Goal: Transaction & Acquisition: Book appointment/travel/reservation

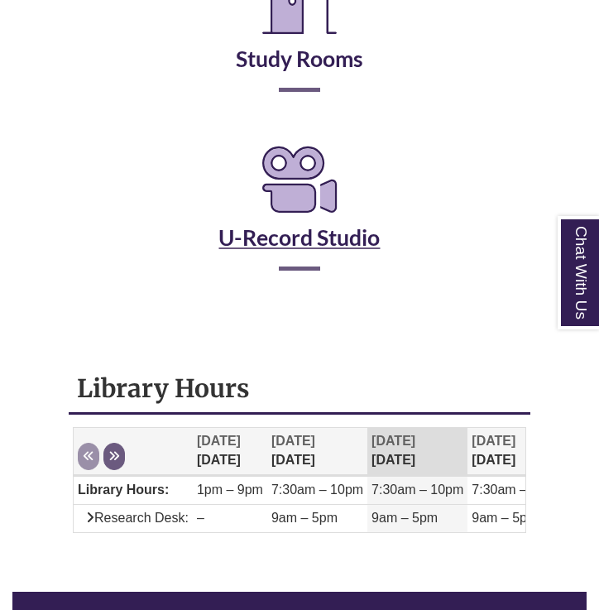
scroll to position [391, 0]
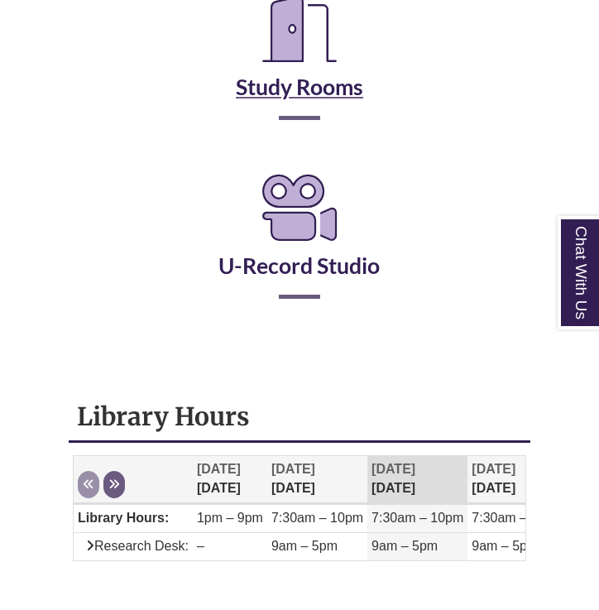
click at [301, 83] on link "Study Rooms" at bounding box center [299, 66] width 127 height 68
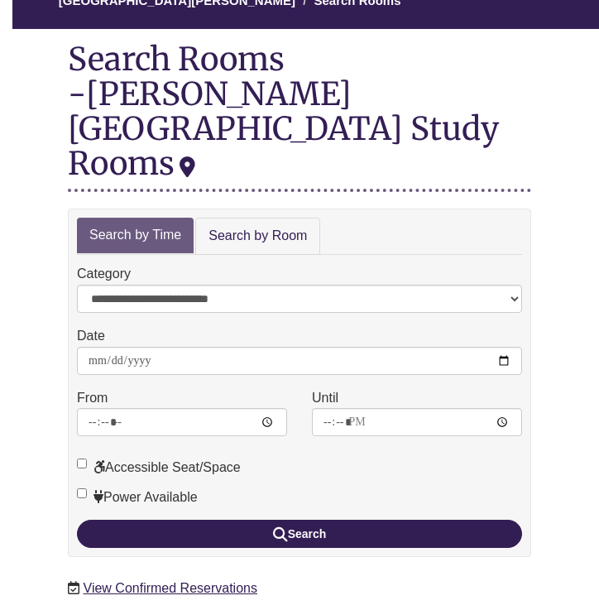
scroll to position [174, 0]
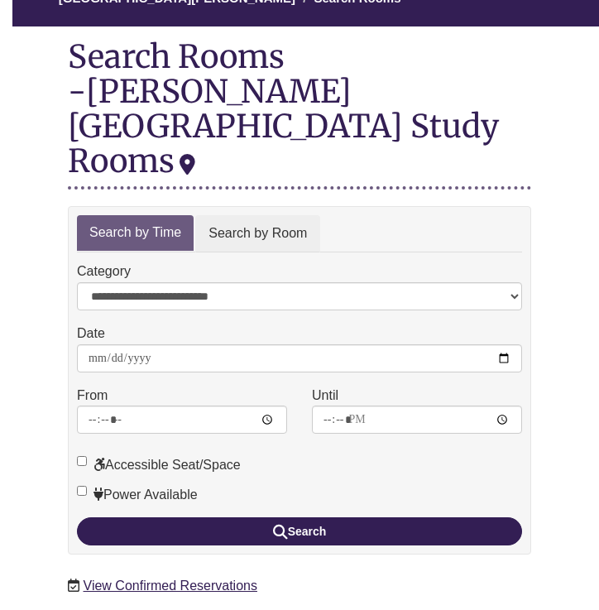
click at [288, 215] on link "Search by Room" at bounding box center [257, 233] width 125 height 37
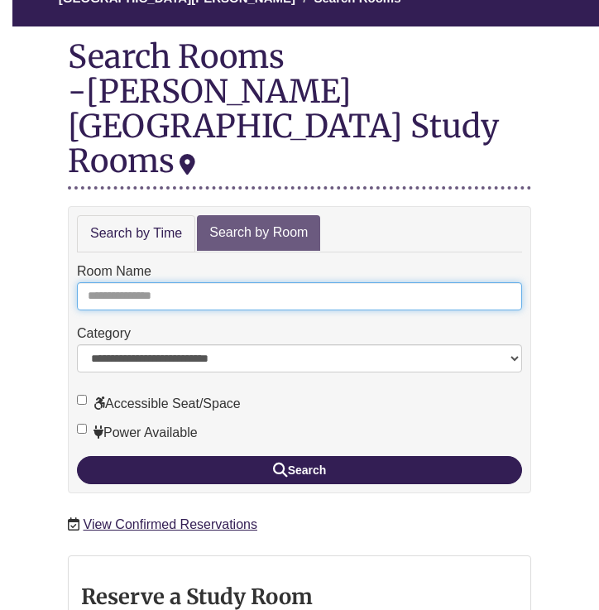
click at [268, 282] on input "Room Name" at bounding box center [299, 296] width 445 height 28
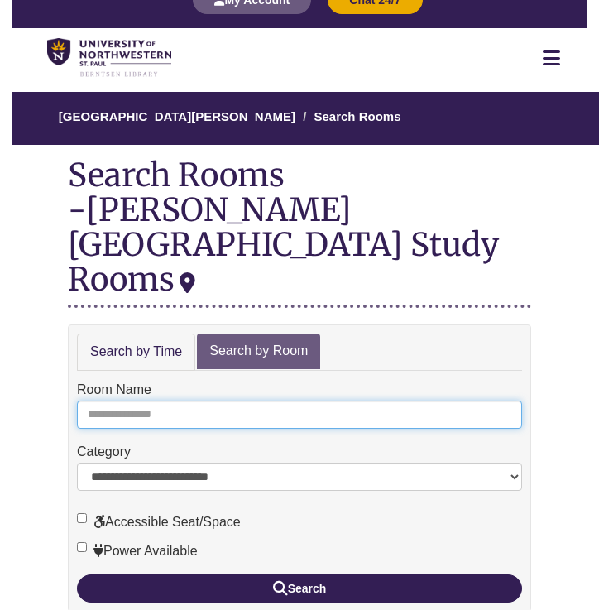
scroll to position [30, 0]
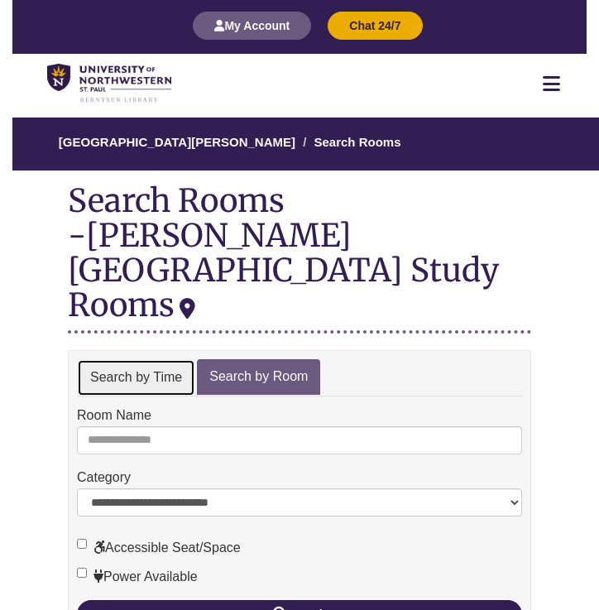
click at [125, 359] on link "Search by Time" at bounding box center [136, 377] width 118 height 37
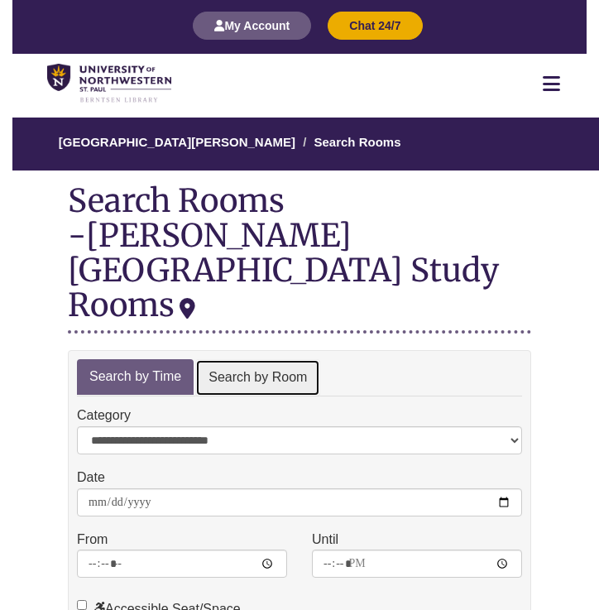
click at [242, 359] on link "Search by Room" at bounding box center [257, 377] width 125 height 37
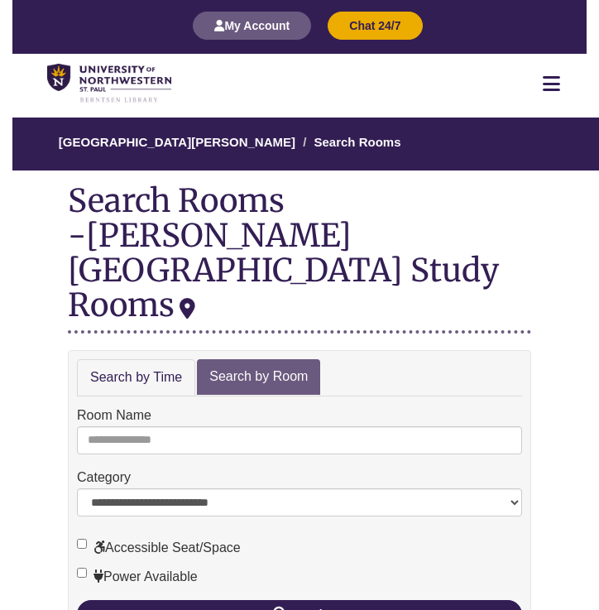
click at [216, 467] on div "**********" at bounding box center [299, 492] width 445 height 50
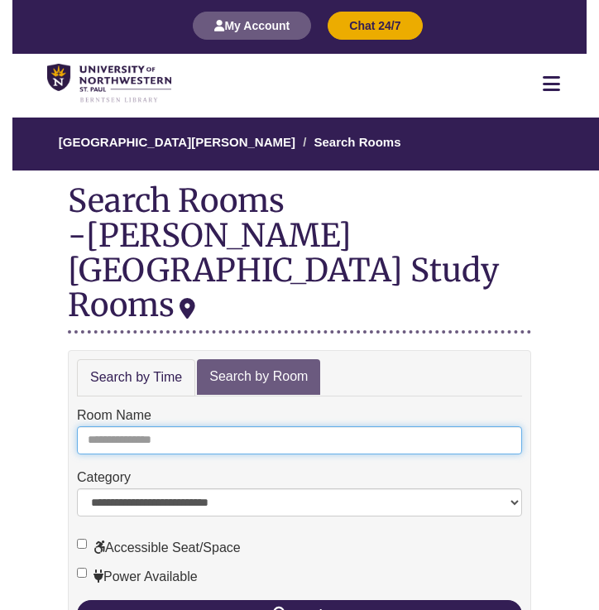
click at [214, 426] on input "Room Name" at bounding box center [299, 440] width 445 height 28
type input "*"
click at [299, 600] on button "Search" at bounding box center [299, 614] width 445 height 28
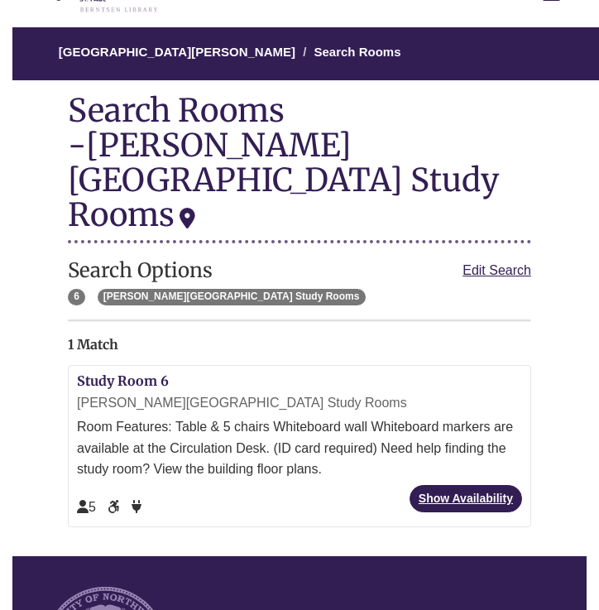
scroll to position [118, 2]
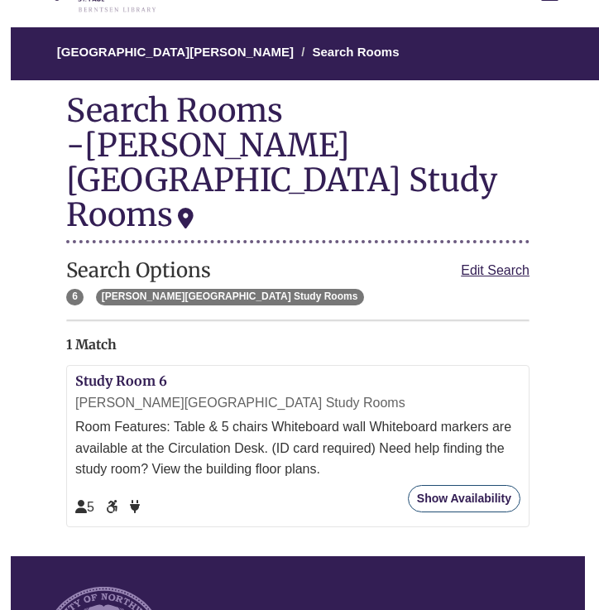
click at [462, 485] on link "Show Availability" at bounding box center [464, 498] width 113 height 27
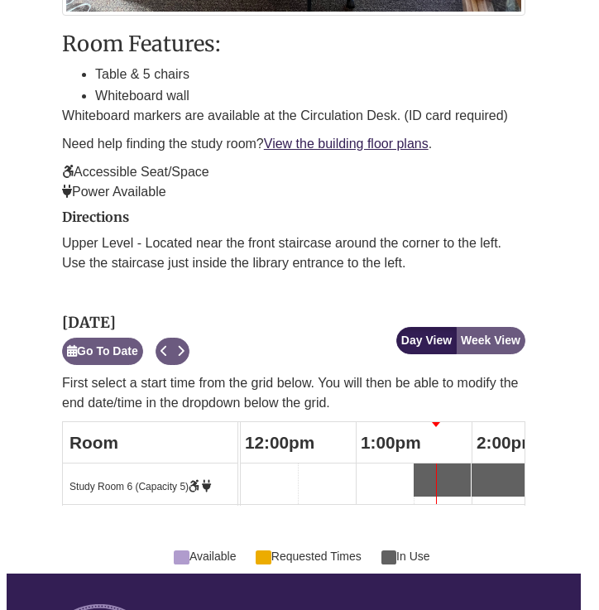
scroll to position [707, 6]
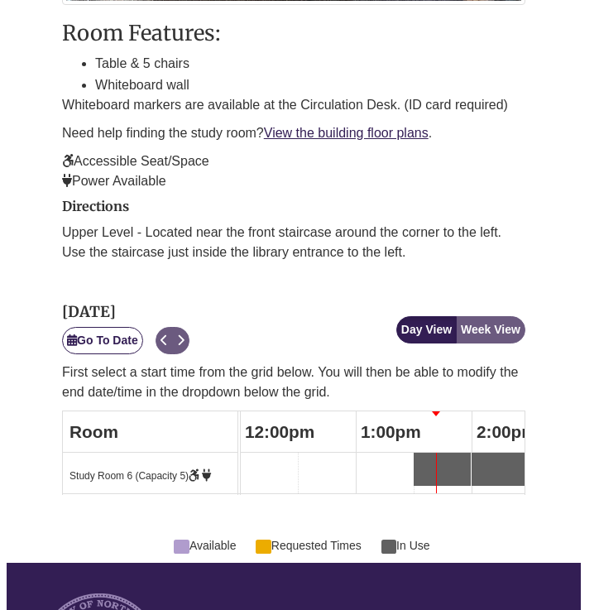
click at [117, 327] on button "Go To Date" at bounding box center [102, 340] width 81 height 27
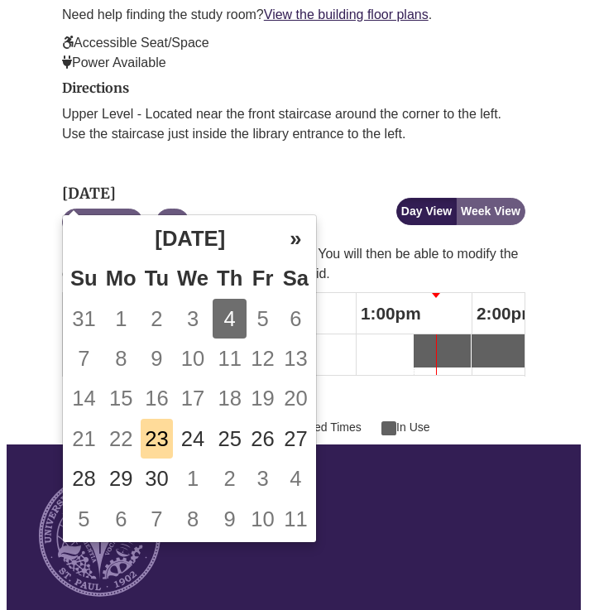
scroll to position [829, 6]
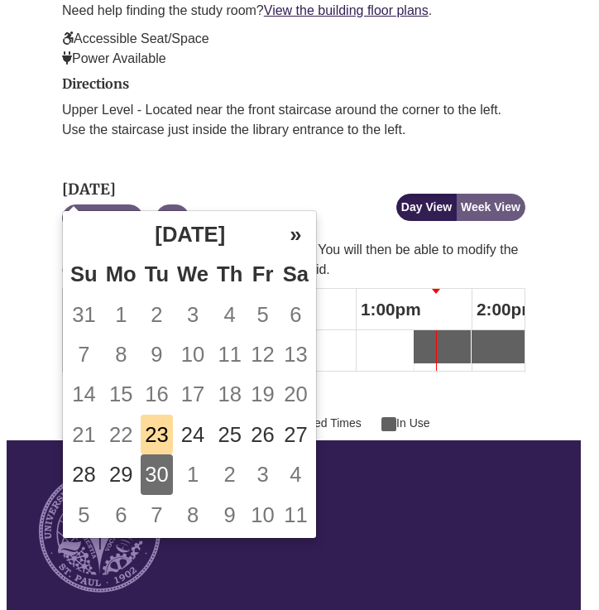
click at [163, 472] on td "30" at bounding box center [157, 474] width 32 height 40
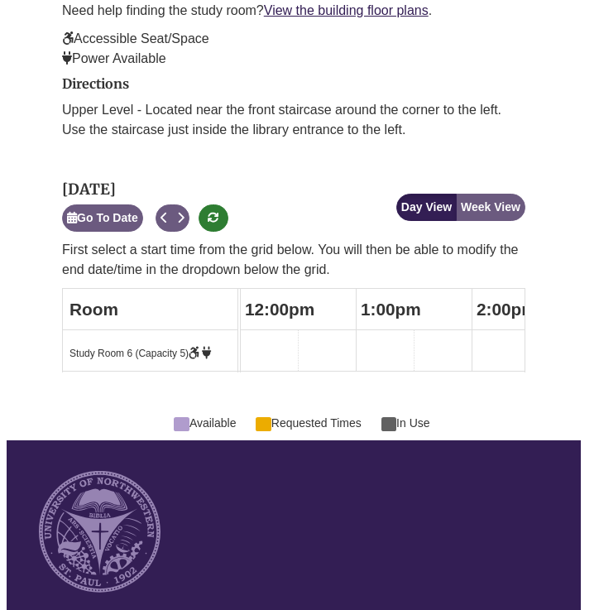
scroll to position [0, 0]
click at [281, 330] on td at bounding box center [270, 350] width 58 height 41
click at [318, 330] on td at bounding box center [328, 350] width 58 height 41
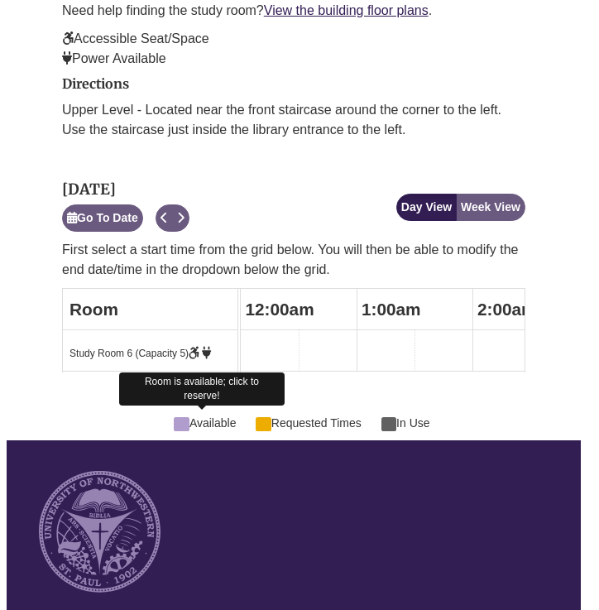
click at [179, 417] on span at bounding box center [181, 424] width 15 height 14
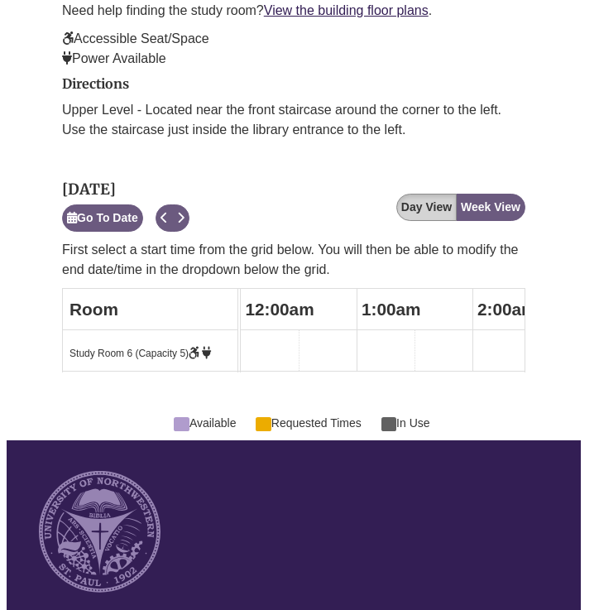
click at [430, 197] on button "Day View" at bounding box center [426, 207] width 60 height 27
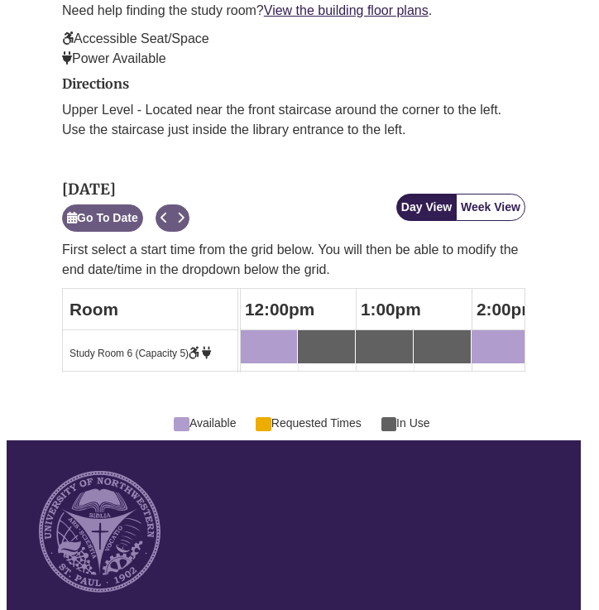
click at [482, 194] on button "Week View" at bounding box center [491, 207] width 70 height 27
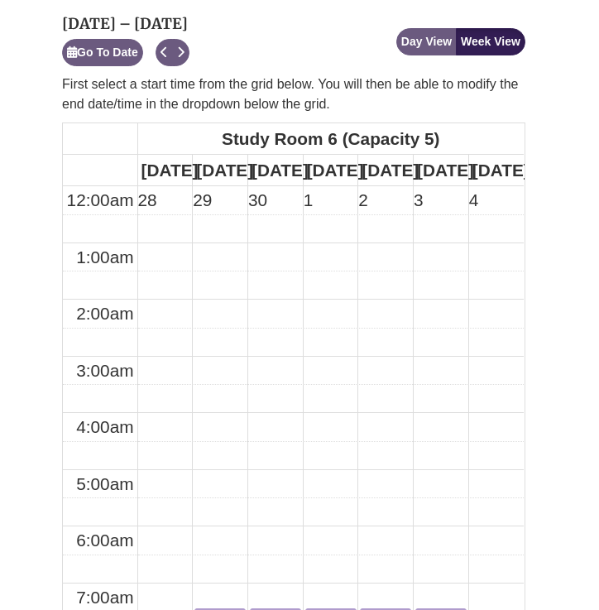
scroll to position [979, 6]
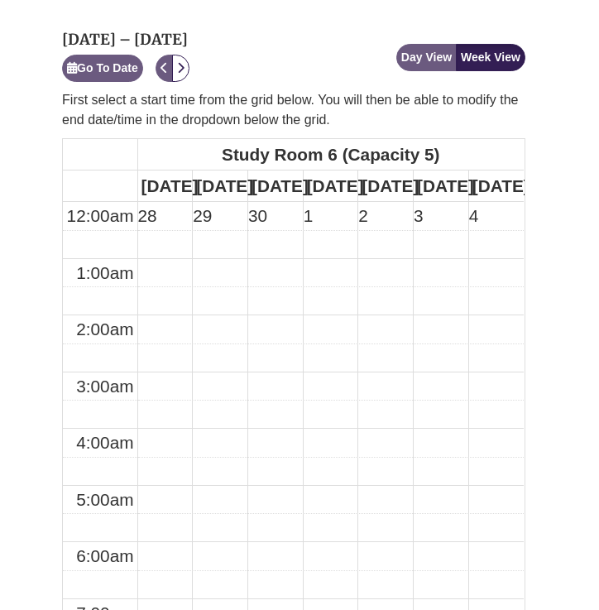
click at [184, 62] on icon "Next" at bounding box center [180, 68] width 7 height 12
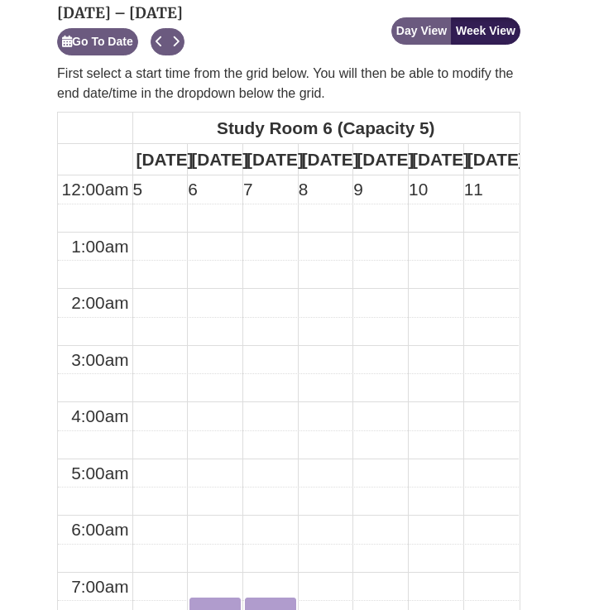
scroll to position [995, 11]
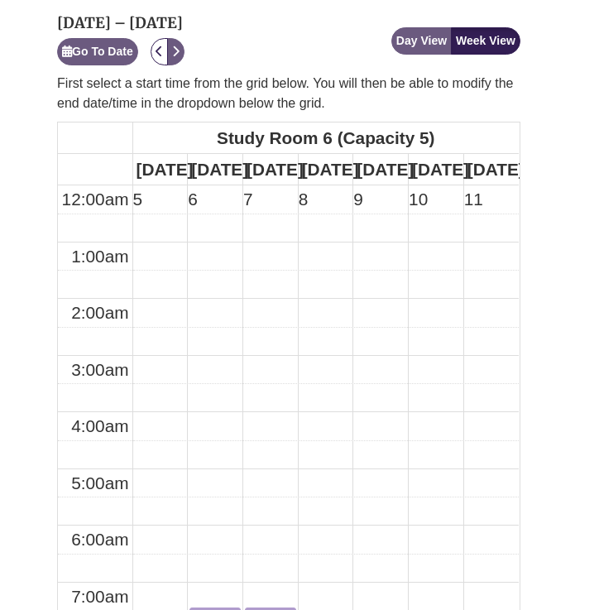
click at [161, 51] on button "Previous" at bounding box center [159, 51] width 17 height 27
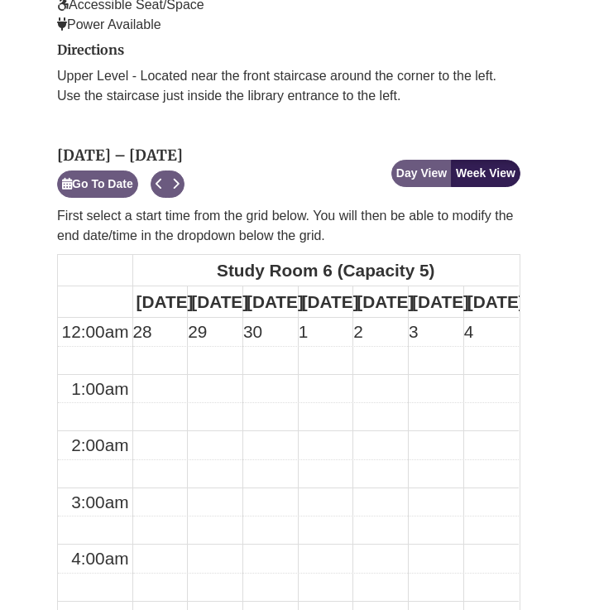
scroll to position [860, 11]
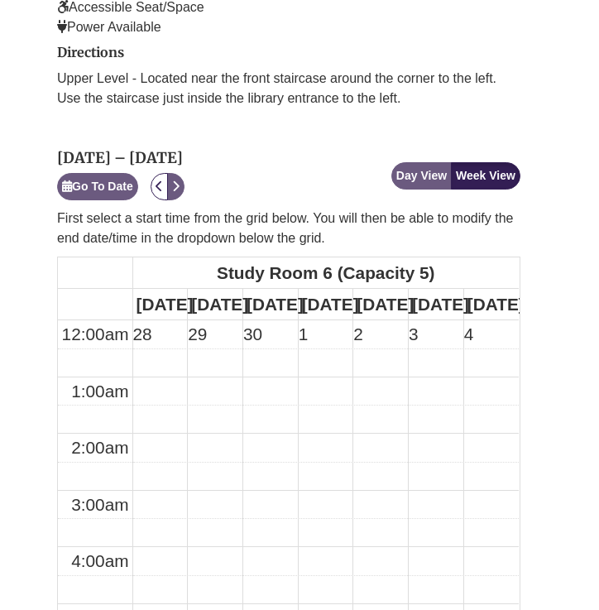
click at [163, 180] on icon "Previous" at bounding box center [159, 186] width 7 height 12
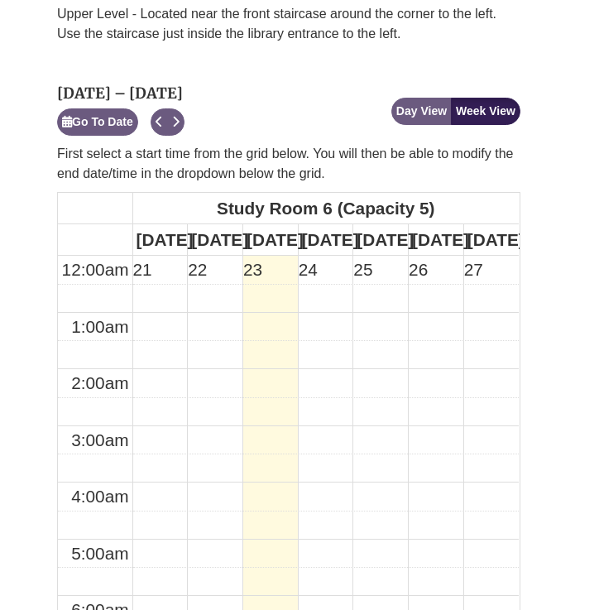
scroll to position [949, 11]
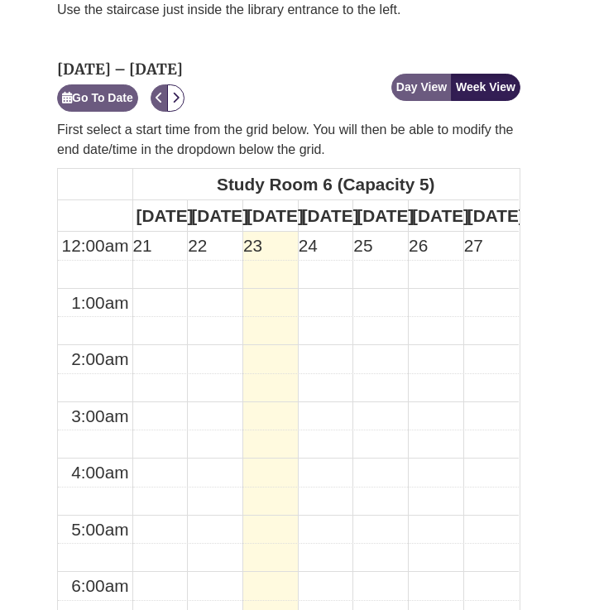
click at [180, 92] on icon "Next" at bounding box center [175, 98] width 7 height 12
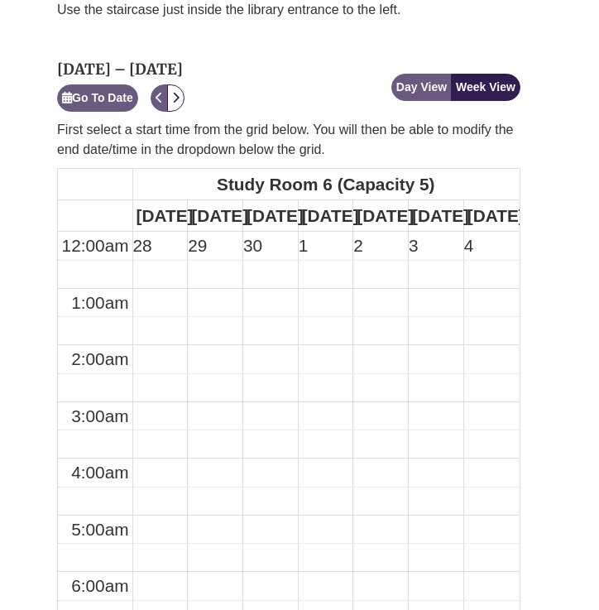
click at [180, 92] on icon "Next" at bounding box center [175, 98] width 7 height 12
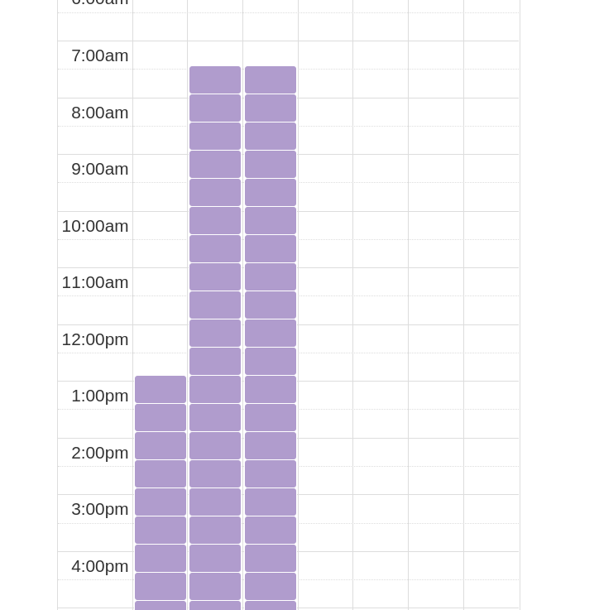
scroll to position [1582, 11]
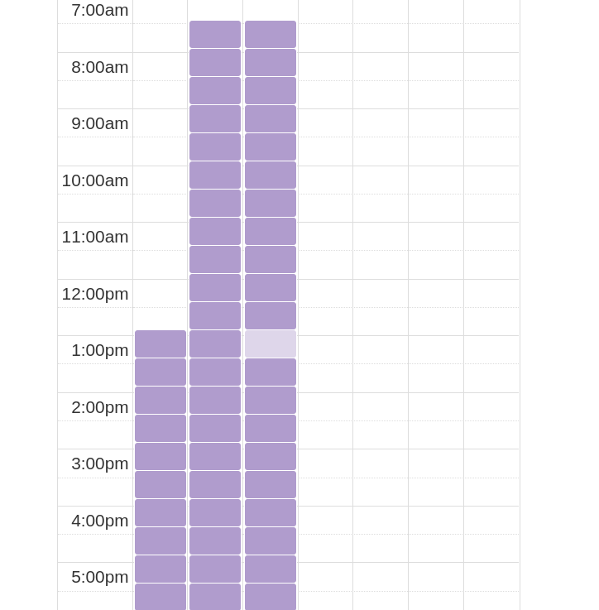
click at [266, 355] on div "1:00pm Tuesday, October 7, 2025 - Study Room 6 - Available" at bounding box center [271, 343] width 48 height 23
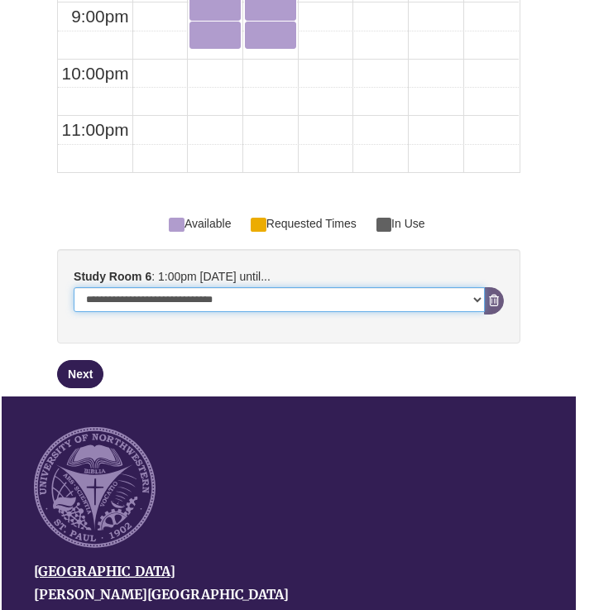
select select "**********"
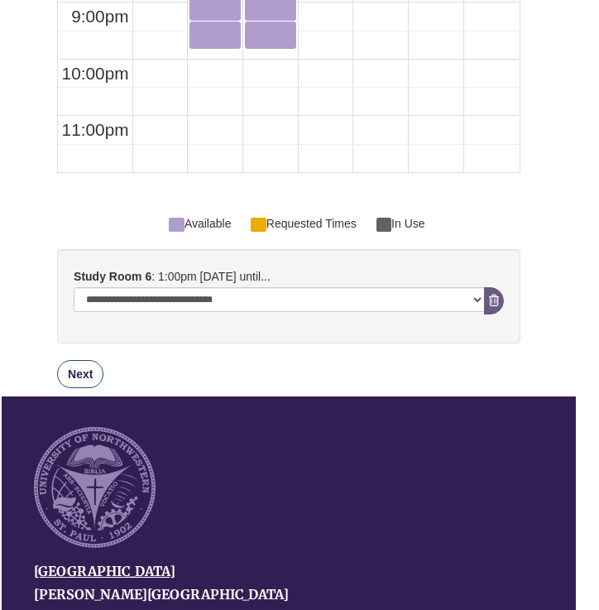
click at [83, 376] on button "Next" at bounding box center [80, 374] width 46 height 28
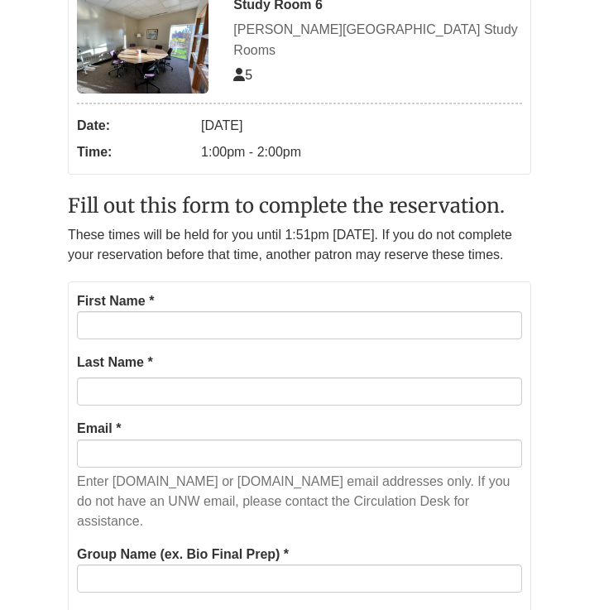
scroll to position [294, 0]
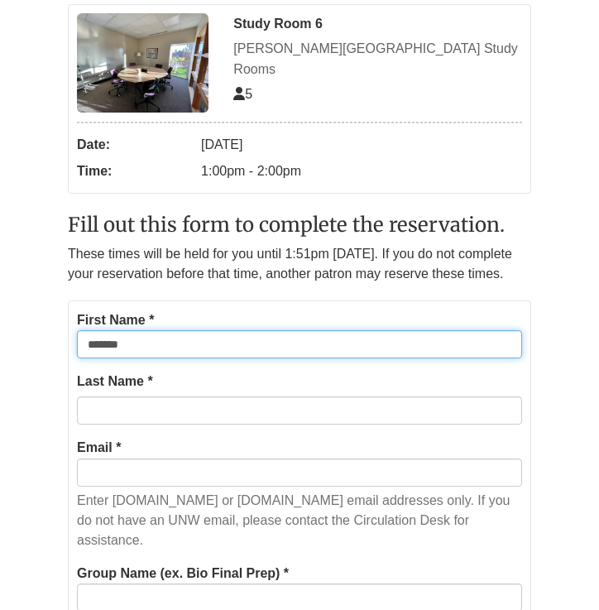
type input "*******"
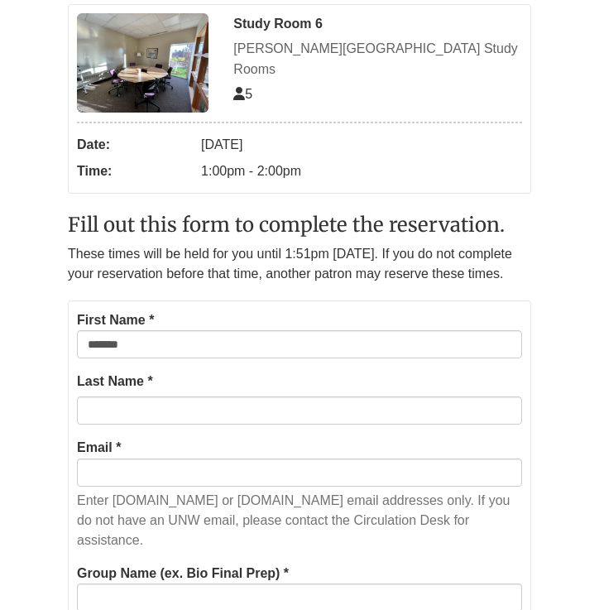
click at [167, 423] on form "First Name * ******* Last Name * Email * Enter students.unwsp.edu or unwsp.edu …" at bounding box center [299, 588] width 463 height 576
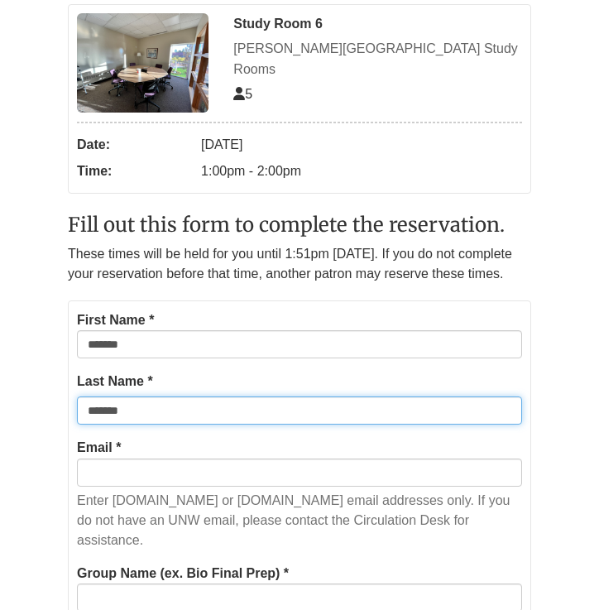
type input "*******"
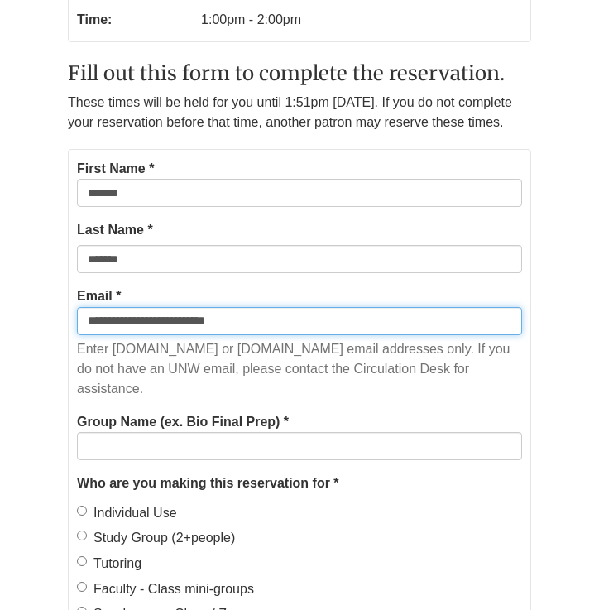
scroll to position [495, 0]
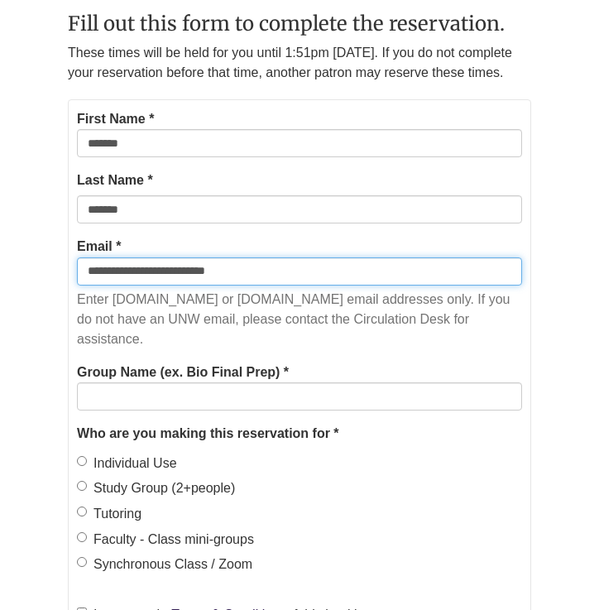
type input "**********"
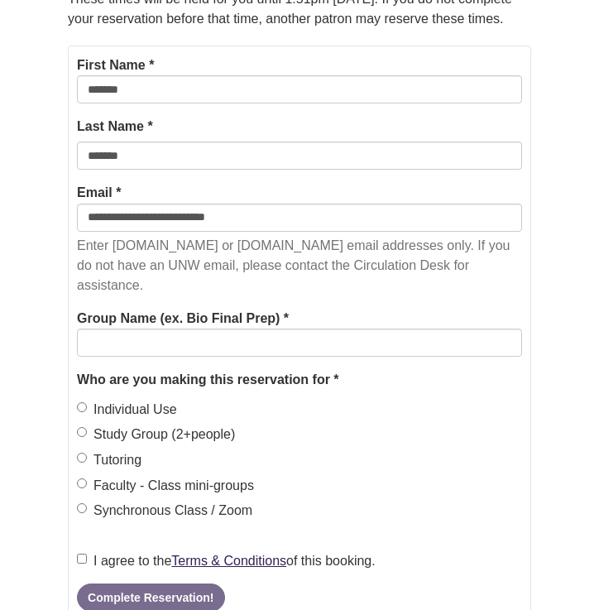
scroll to position [558, 0]
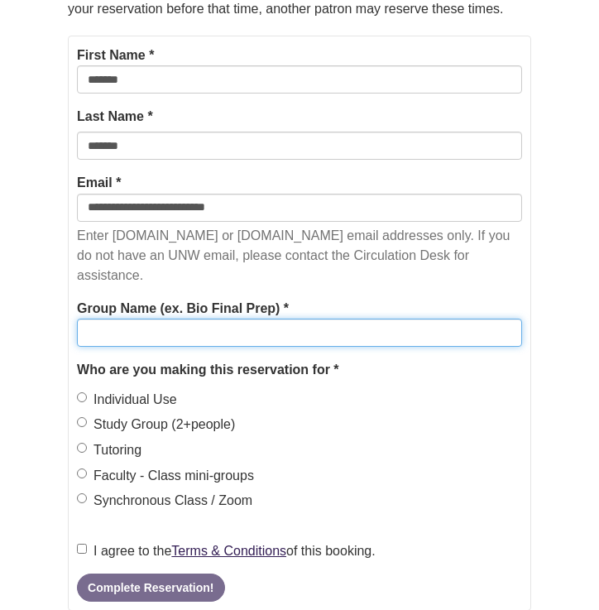
click at [170, 319] on input "Group Name (ex. Bio Final Prep) *" at bounding box center [299, 333] width 445 height 28
type input "*"
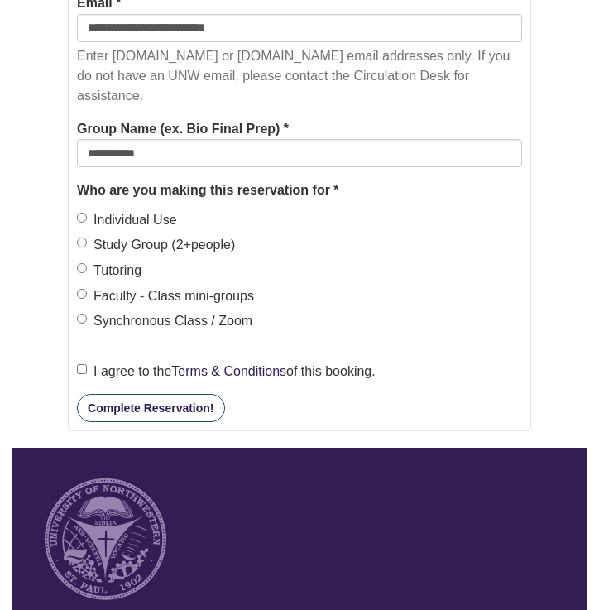
scroll to position [739, 0]
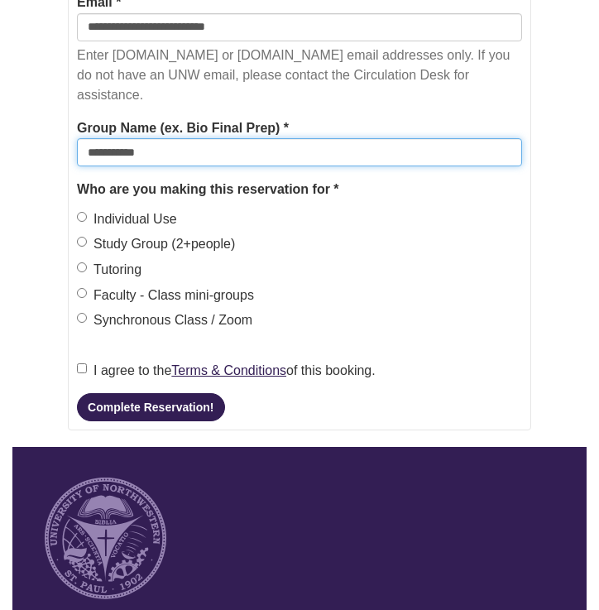
click at [121, 138] on input "**********" at bounding box center [299, 152] width 445 height 28
click at [156, 138] on input "**********" at bounding box center [299, 152] width 445 height 28
click at [132, 138] on input "**********" at bounding box center [299, 152] width 445 height 28
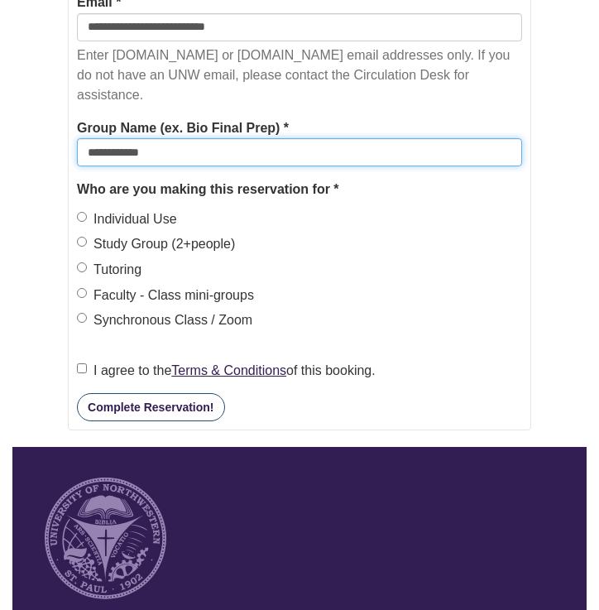
type input "**********"
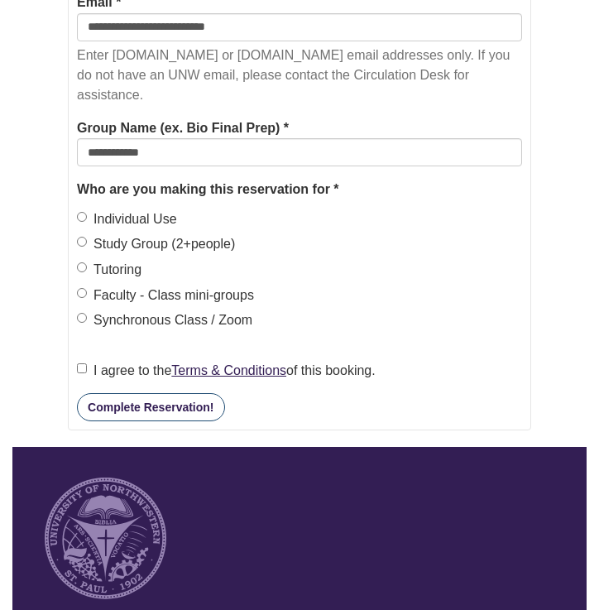
click at [172, 393] on button "Complete Reservation!" at bounding box center [150, 407] width 147 height 28
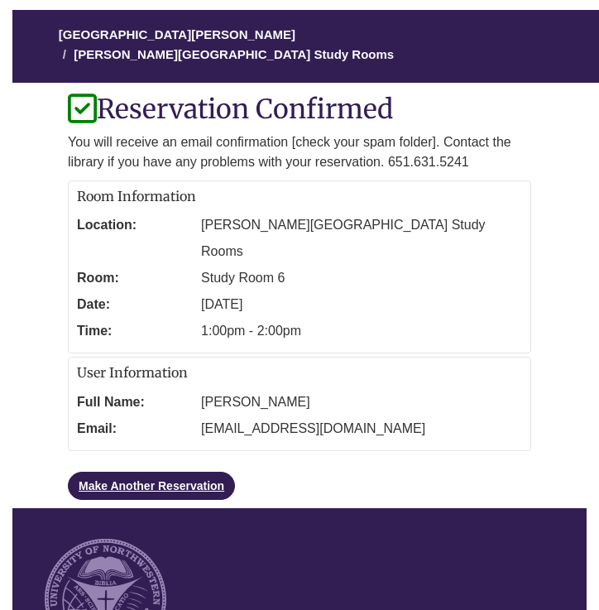
scroll to position [141, 0]
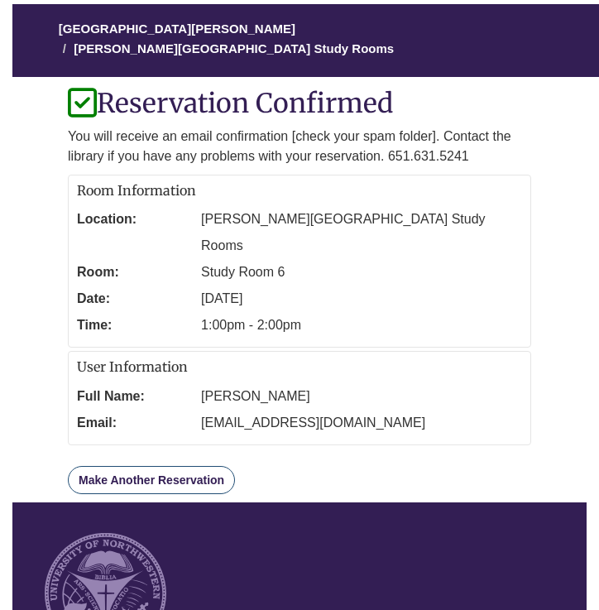
click at [169, 466] on link "Make Another Reservation" at bounding box center [151, 480] width 167 height 28
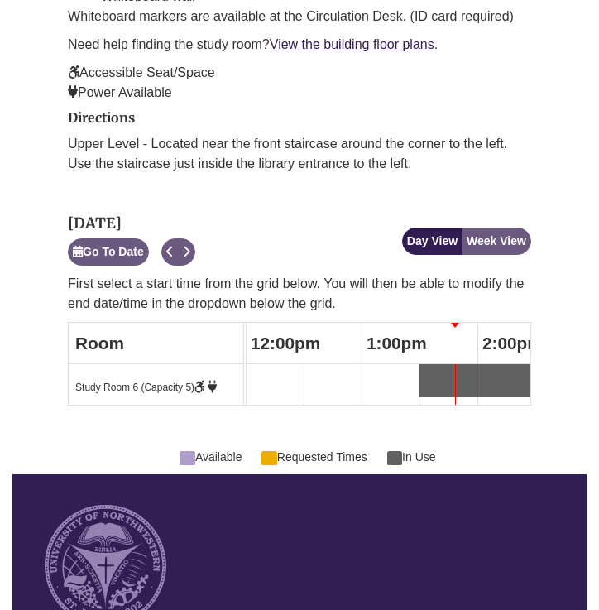
scroll to position [809, 0]
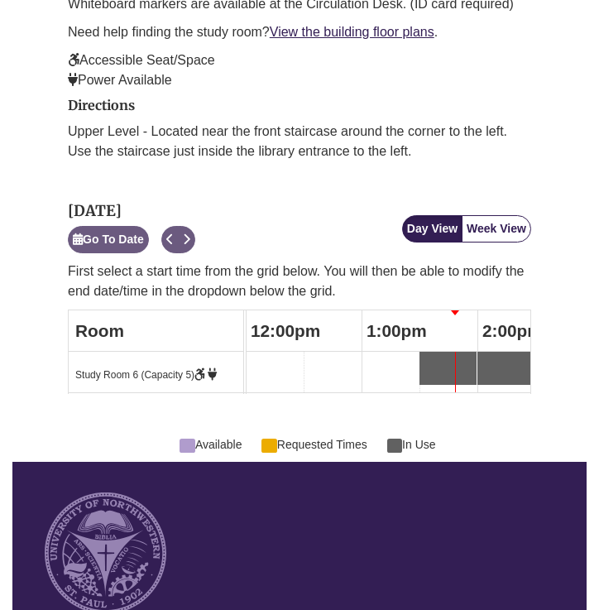
click at [491, 215] on button "Week View" at bounding box center [497, 228] width 70 height 27
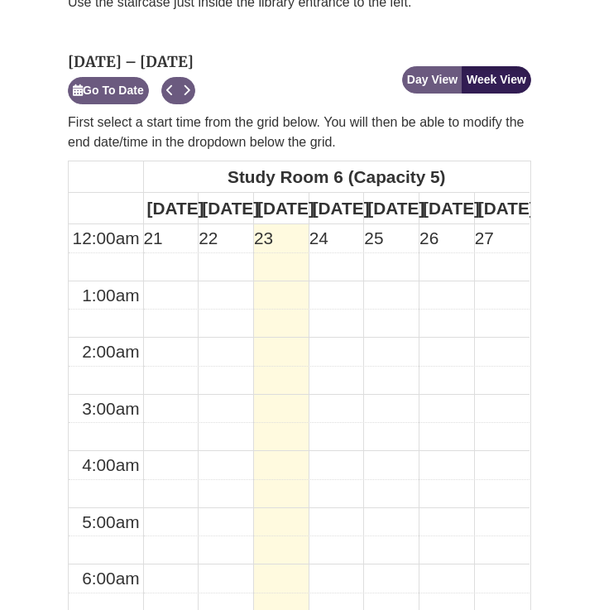
scroll to position [998, 0]
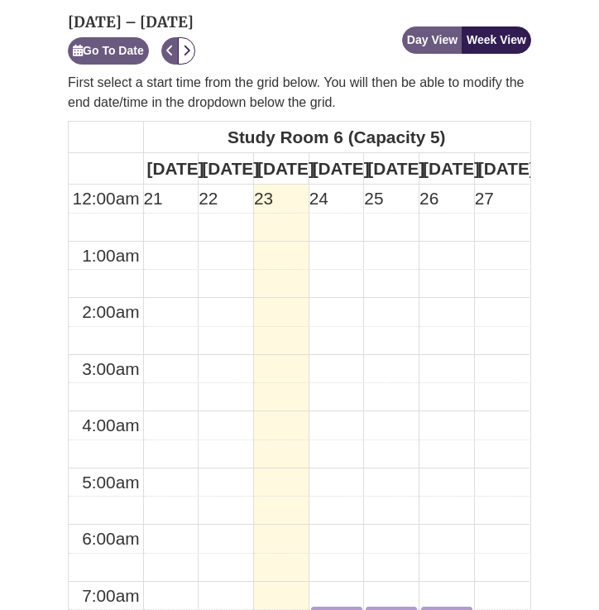
click at [190, 45] on icon "Next" at bounding box center [186, 51] width 7 height 12
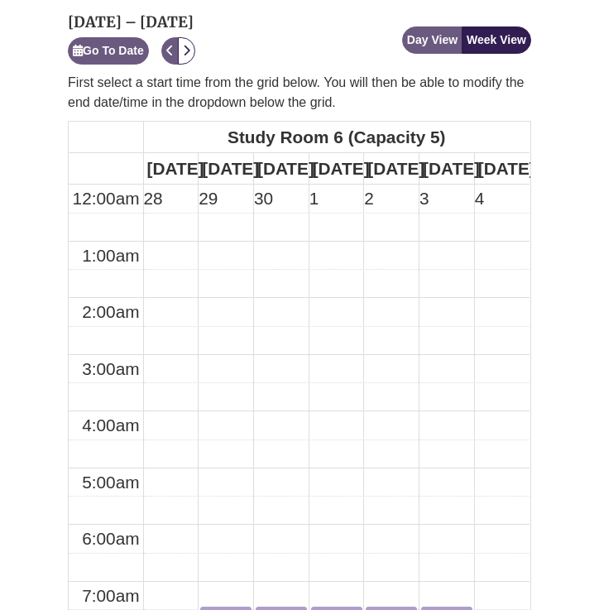
click at [190, 45] on icon "Next" at bounding box center [186, 51] width 7 height 12
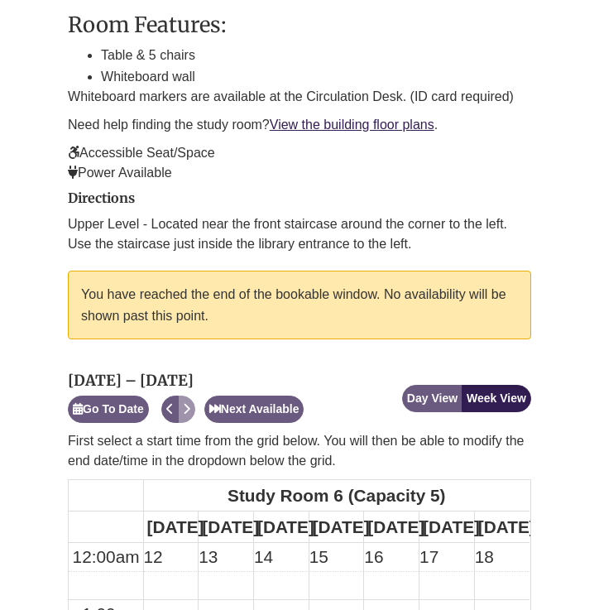
scroll to position [161, 0]
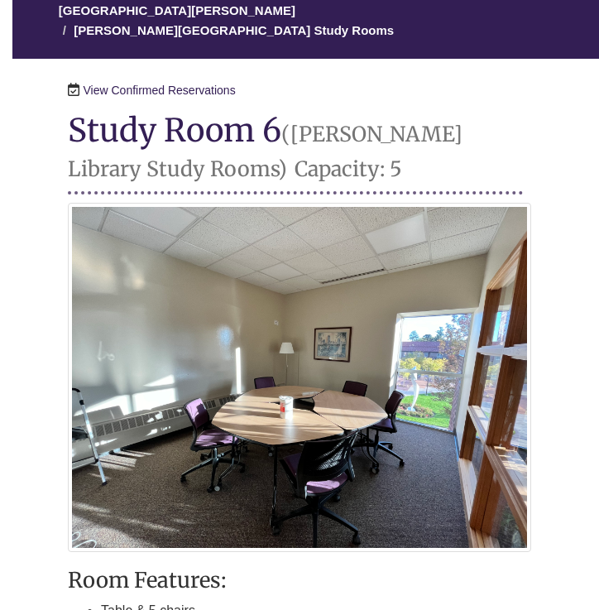
click at [192, 84] on link "View Confirmed Reservations" at bounding box center [160, 90] width 152 height 13
